Goal: Entertainment & Leisure: Browse casually

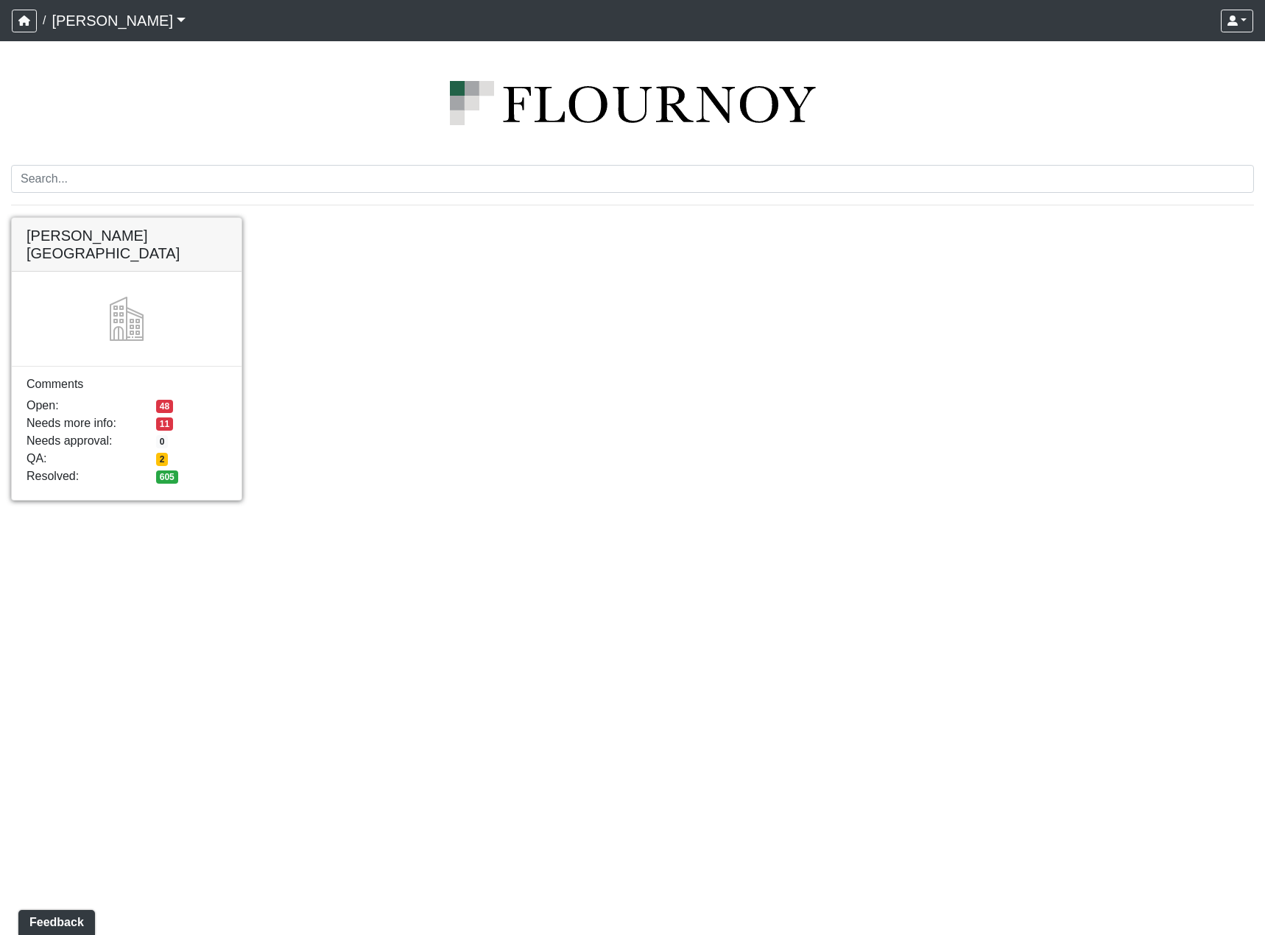
click at [99, 218] on link at bounding box center [127, 218] width 230 height 0
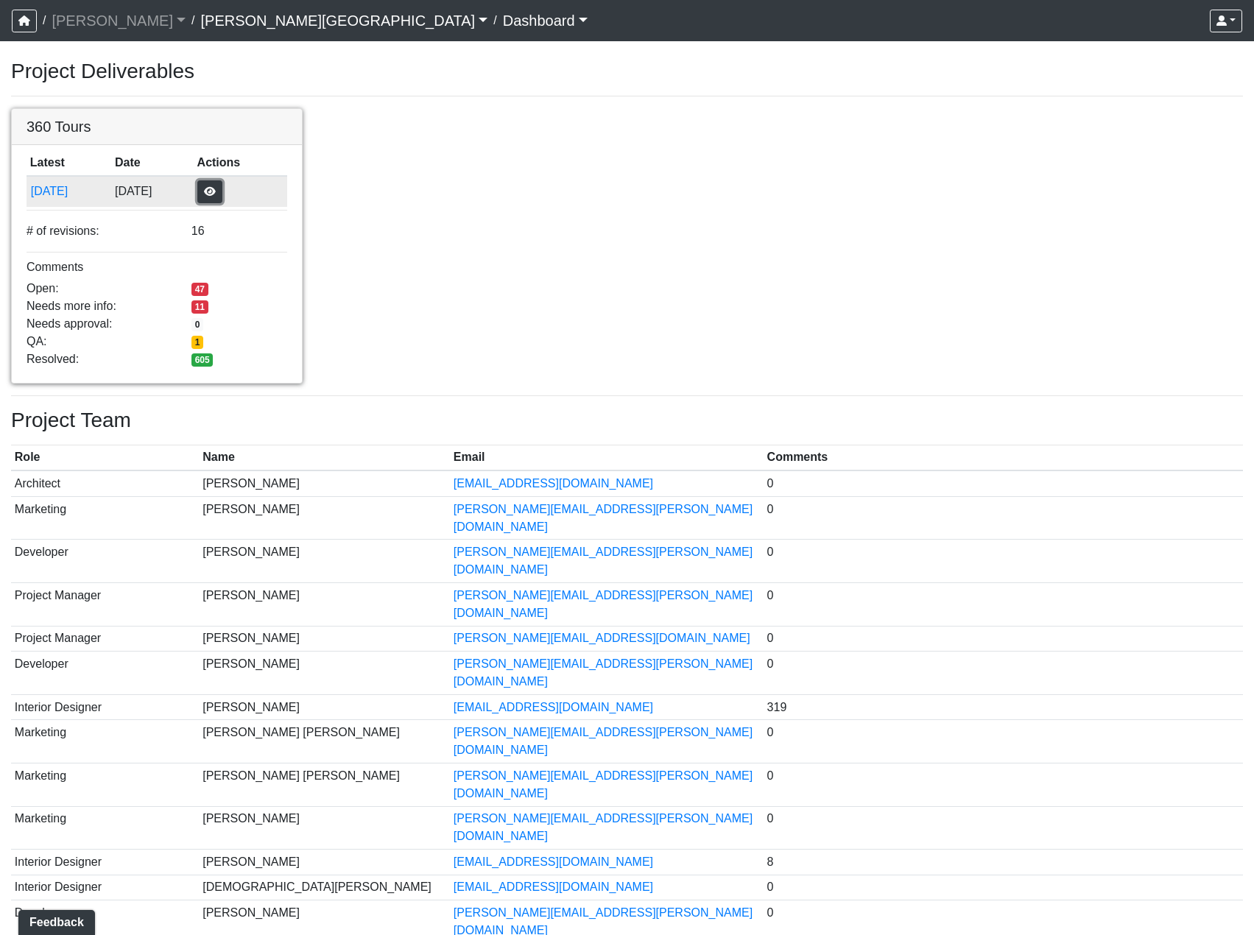
click at [222, 186] on button "button" at bounding box center [209, 191] width 25 height 23
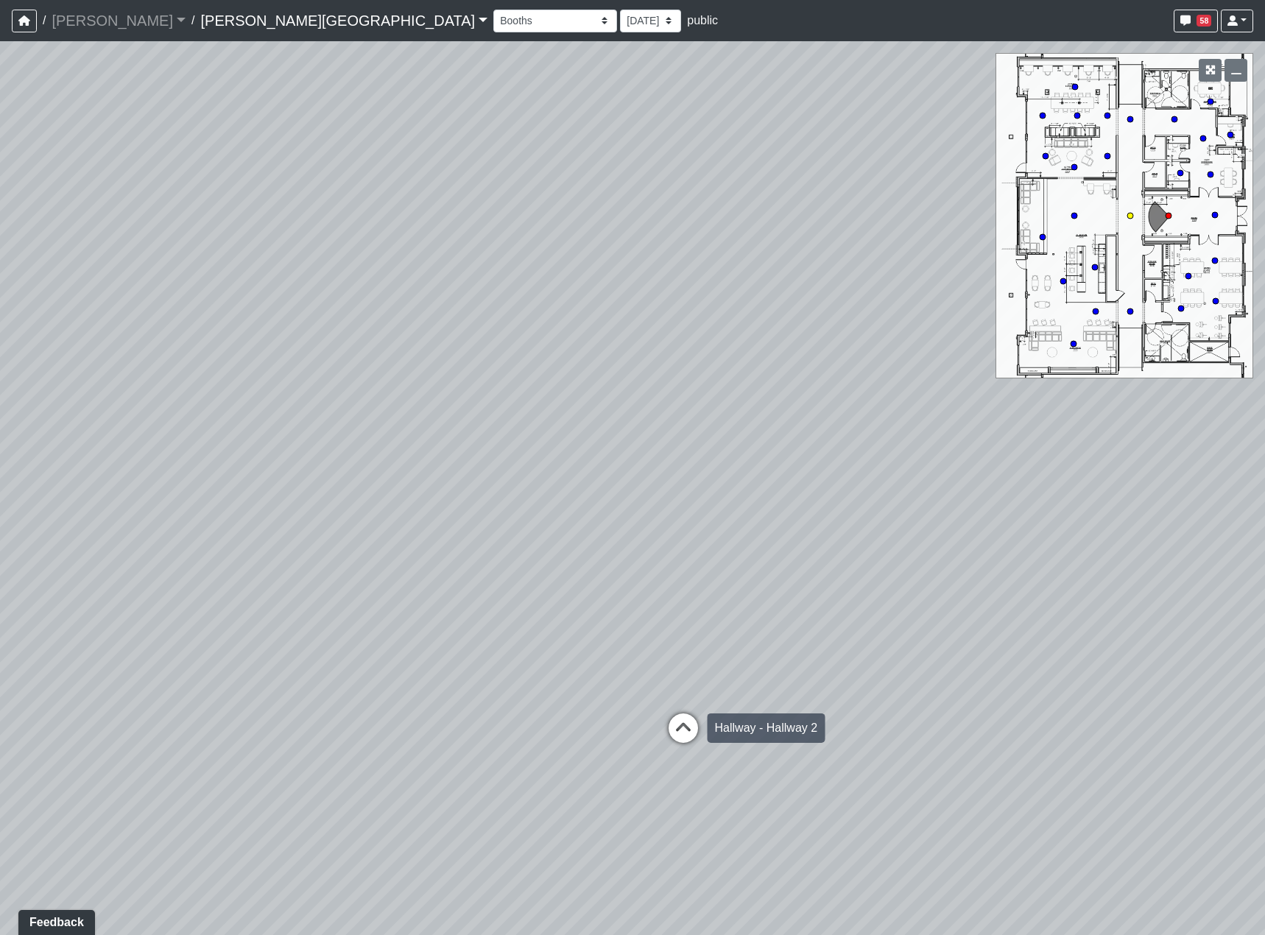
click at [698, 714] on icon at bounding box center [683, 736] width 44 height 44
click at [670, 696] on icon at bounding box center [669, 689] width 44 height 44
drag, startPoint x: 298, startPoint y: 507, endPoint x: 759, endPoint y: 495, distance: 460.5
click at [758, 495] on div "Loading... Hallway - Hallway 2 Loading... Entry Loading... Clubroom - Entrance …" at bounding box center [632, 488] width 1265 height 894
drag, startPoint x: 473, startPoint y: 594, endPoint x: 685, endPoint y: 570, distance: 213.4
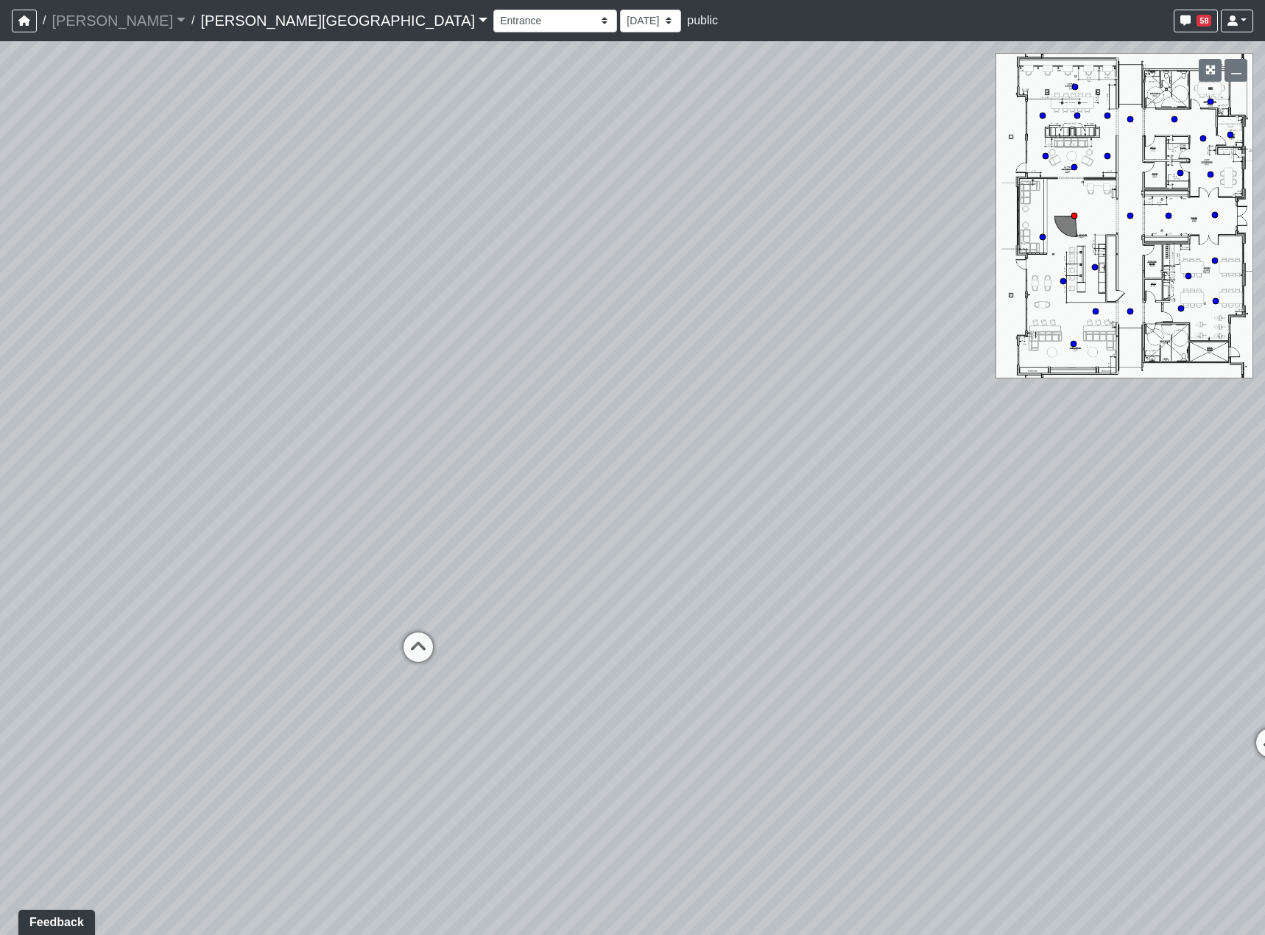
click at [684, 570] on div "Loading... Hallway - Hallway 2 Loading... Entry Loading... Clubroom - Entrance …" at bounding box center [632, 488] width 1265 height 894
click at [585, 617] on icon at bounding box center [602, 625] width 44 height 44
click at [225, 485] on icon at bounding box center [216, 496] width 44 height 44
select select "fAUJUhKquEknhtgdbmRCdS"
drag, startPoint x: 493, startPoint y: 516, endPoint x: 899, endPoint y: 569, distance: 408.4
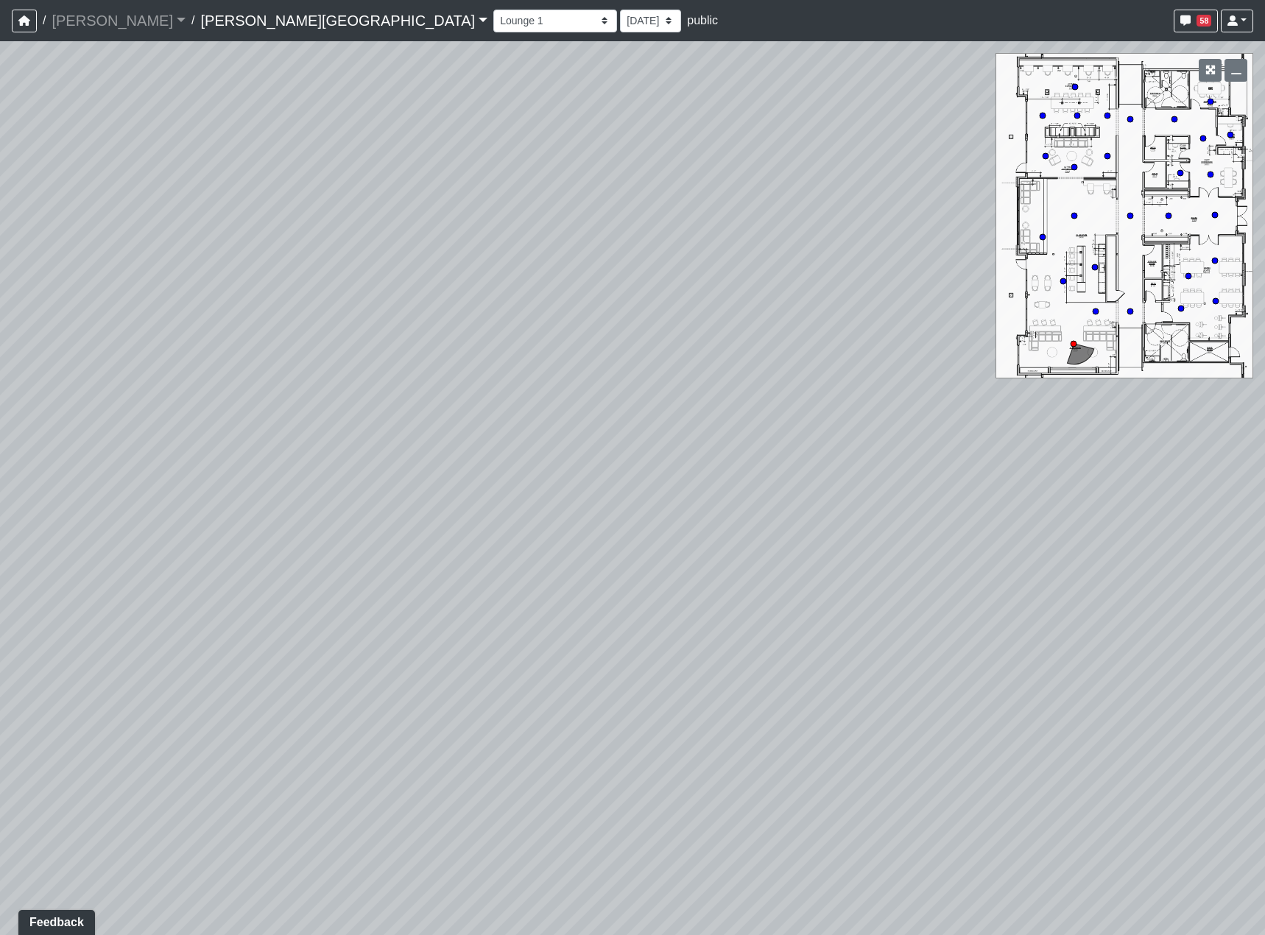
click at [899, 569] on div "Loading... Hallway - Hallway 2 Loading... Entry Loading... Clubroom - Entrance …" at bounding box center [632, 488] width 1265 height 894
drag, startPoint x: 899, startPoint y: 569, endPoint x: 480, endPoint y: 527, distance: 420.4
click at [480, 527] on div "Loading... Hallway - Hallway 2 Loading... Entry Loading... Clubroom - Entrance …" at bounding box center [632, 488] width 1265 height 894
drag, startPoint x: 323, startPoint y: 437, endPoint x: 641, endPoint y: 491, distance: 322.6
click at [641, 491] on div "Loading... Hallway - Hallway 2 Loading... Entry Loading... Clubroom - Entrance …" at bounding box center [632, 488] width 1265 height 894
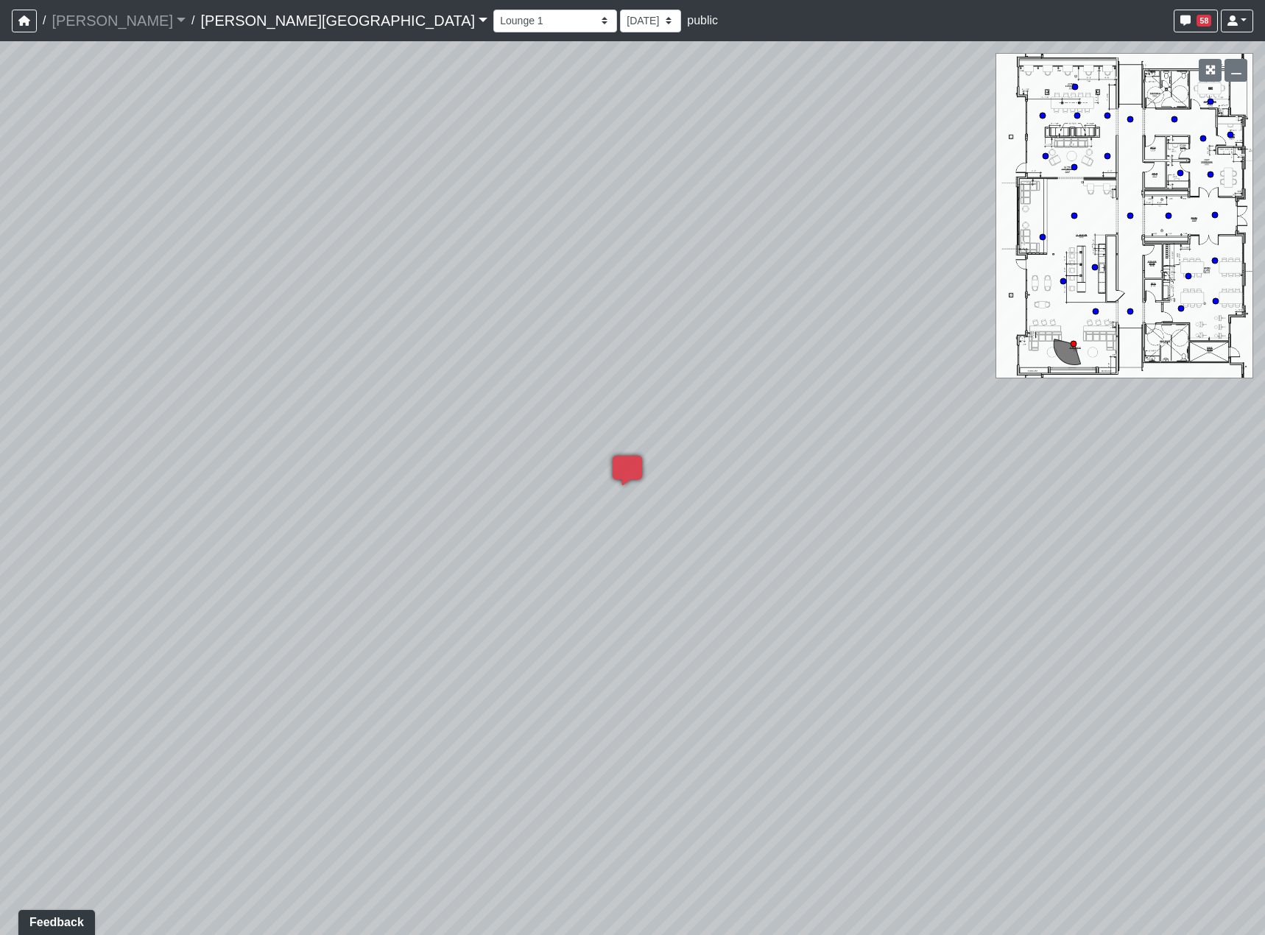
drag, startPoint x: 1002, startPoint y: 571, endPoint x: 574, endPoint y: 499, distance: 434.6
click at [331, 541] on div "Loading... Hallway - Hallway 2 Loading... Entry Loading... Clubroom - Entrance …" at bounding box center [632, 488] width 1265 height 894
drag, startPoint x: 597, startPoint y: 531, endPoint x: 937, endPoint y: 572, distance: 341.9
click at [937, 572] on div "Loading... Hallway - Hallway 2 Loading... Entry Loading... Clubroom - Entrance …" at bounding box center [632, 488] width 1265 height 894
click at [522, 599] on div "Loading... Hallway - Hallway 2 Loading... Entry Loading... Clubroom - Entrance …" at bounding box center [632, 488] width 1265 height 894
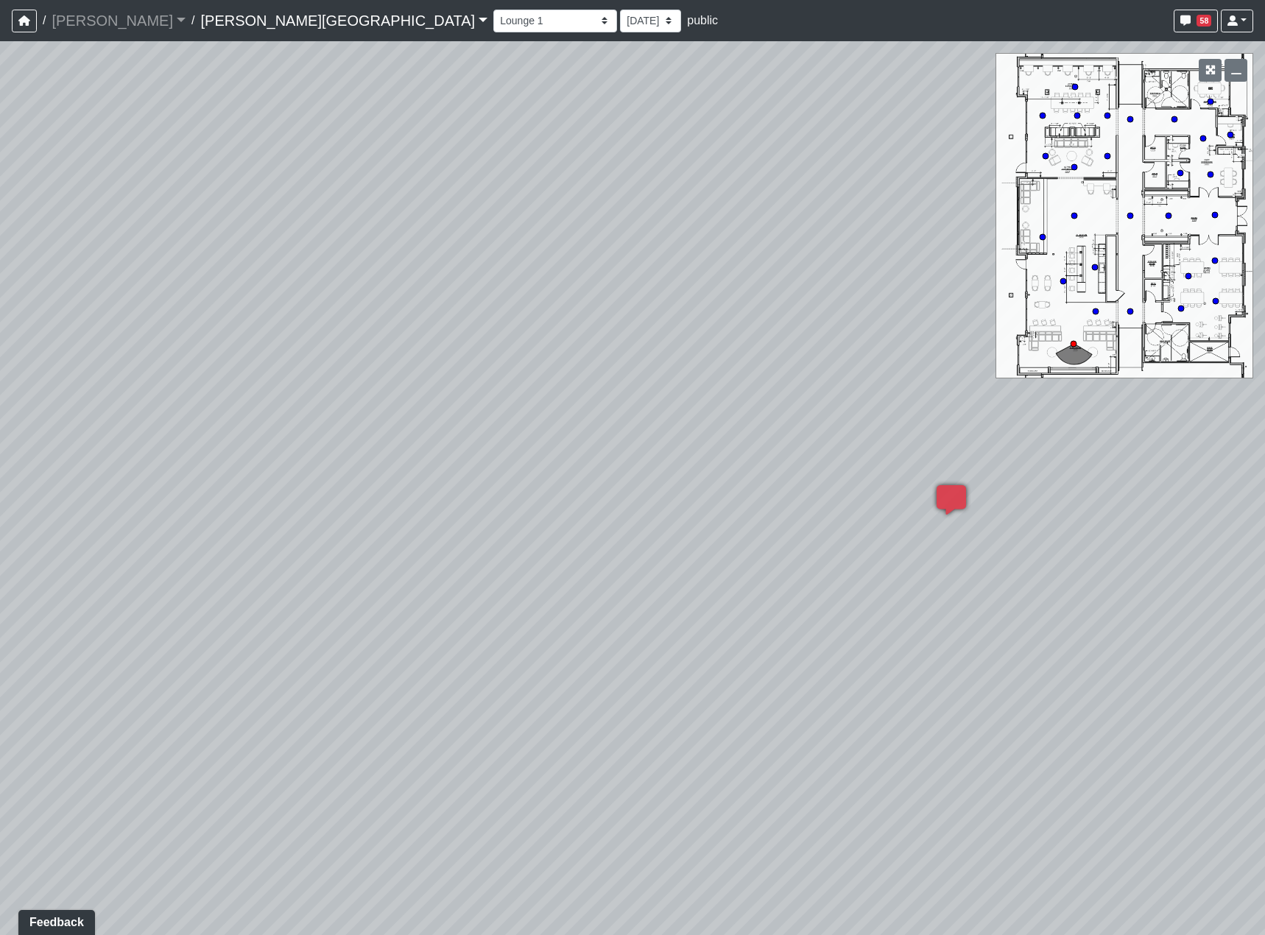
drag, startPoint x: 497, startPoint y: 713, endPoint x: 552, endPoint y: 713, distance: 55.2
click at [552, 713] on div "Loading... Hallway - Hallway 2 Loading... Entry Loading... Clubroom - Entrance …" at bounding box center [632, 488] width 1265 height 894
